Goal: Information Seeking & Learning: Learn about a topic

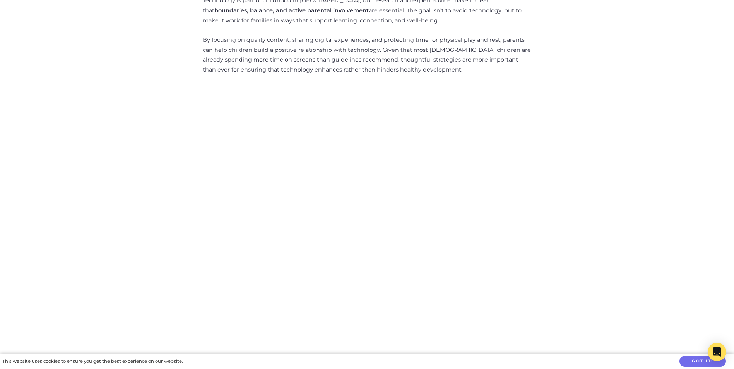
scroll to position [1277, 0]
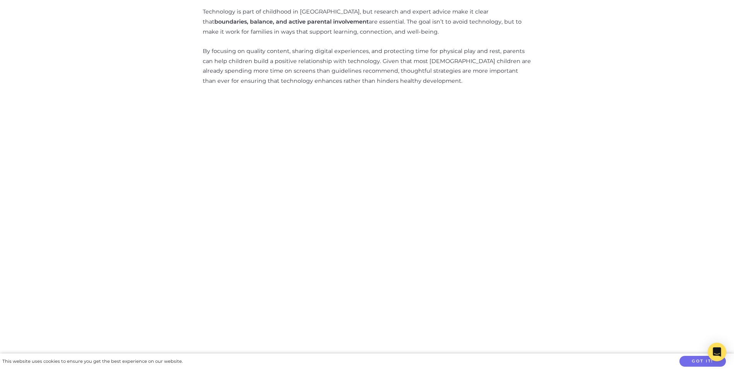
click at [373, 159] on img at bounding box center [367, 245] width 298 height 298
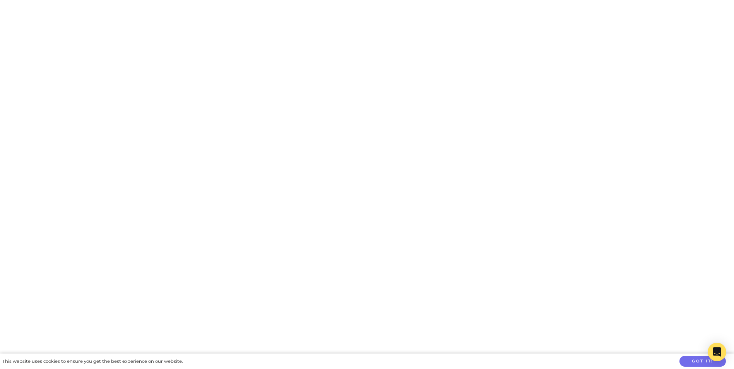
scroll to position [1393, 0]
